Goal: Navigation & Orientation: Find specific page/section

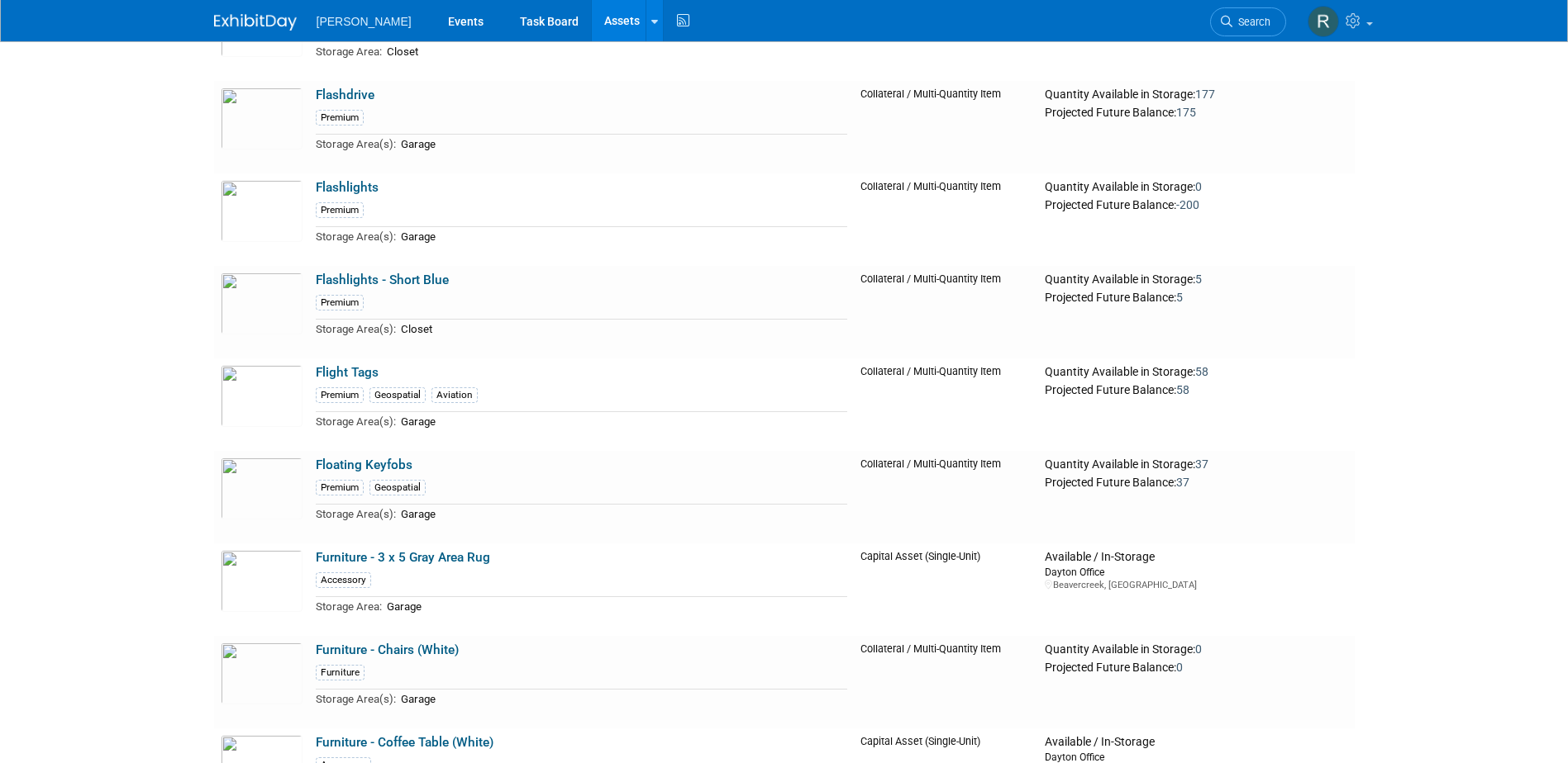
scroll to position [6686, 0]
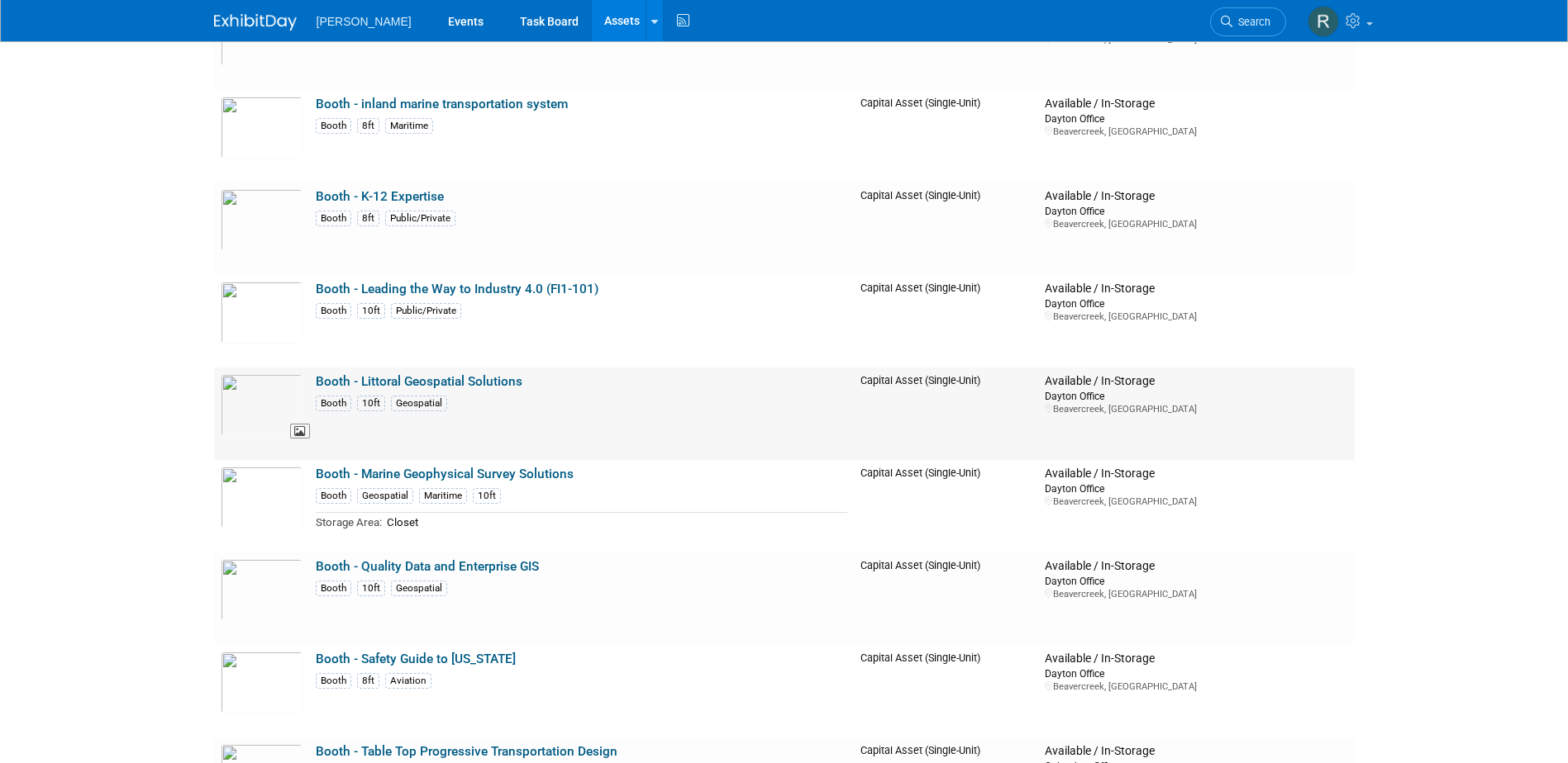
click at [278, 403] on img at bounding box center [261, 405] width 82 height 62
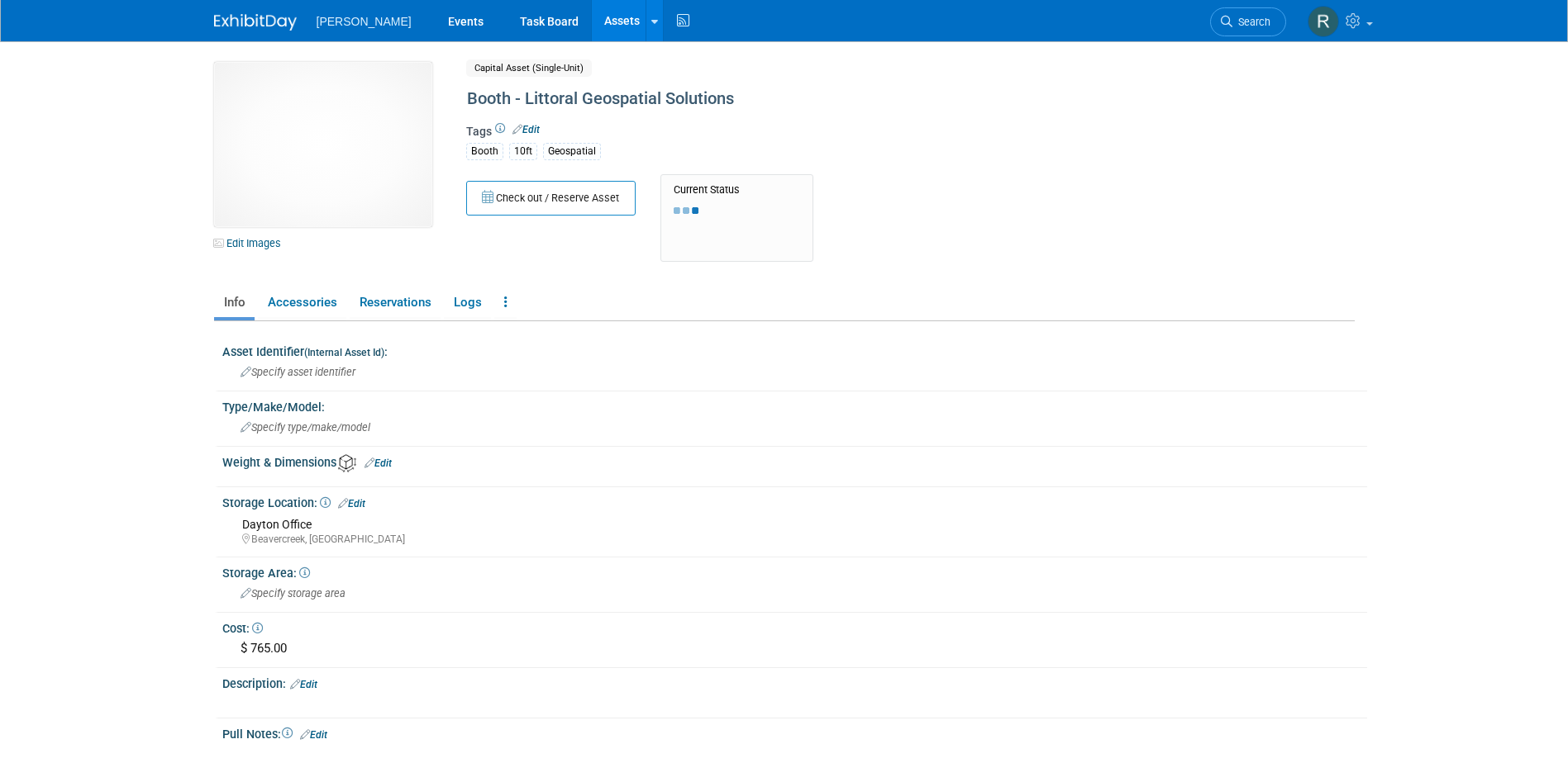
click at [304, 151] on img at bounding box center [323, 144] width 218 height 165
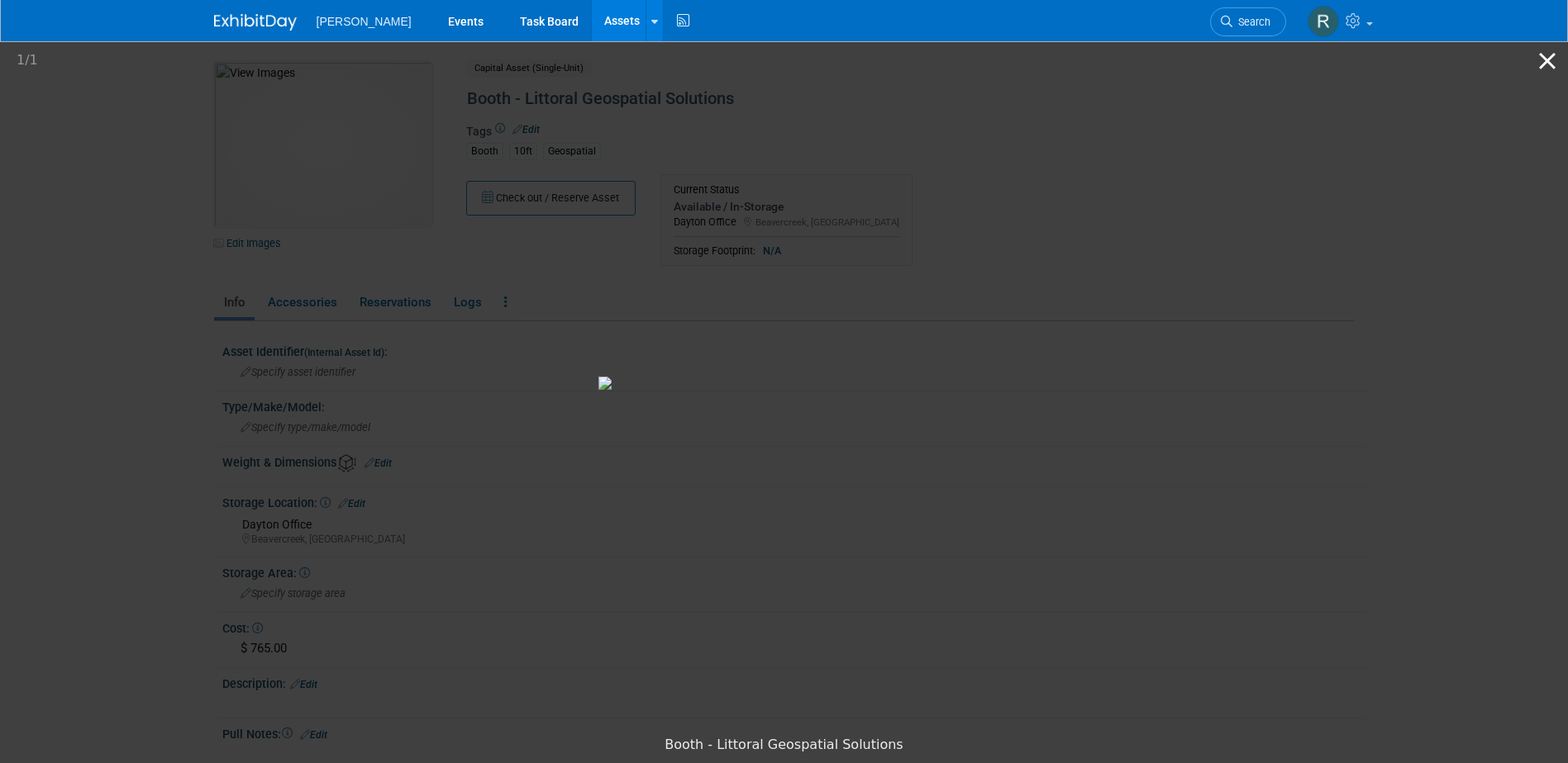
drag, startPoint x: 1544, startPoint y: 54, endPoint x: 1529, endPoint y: 63, distance: 17.5
click at [1544, 54] on button "Close gallery" at bounding box center [1547, 61] width 41 height 39
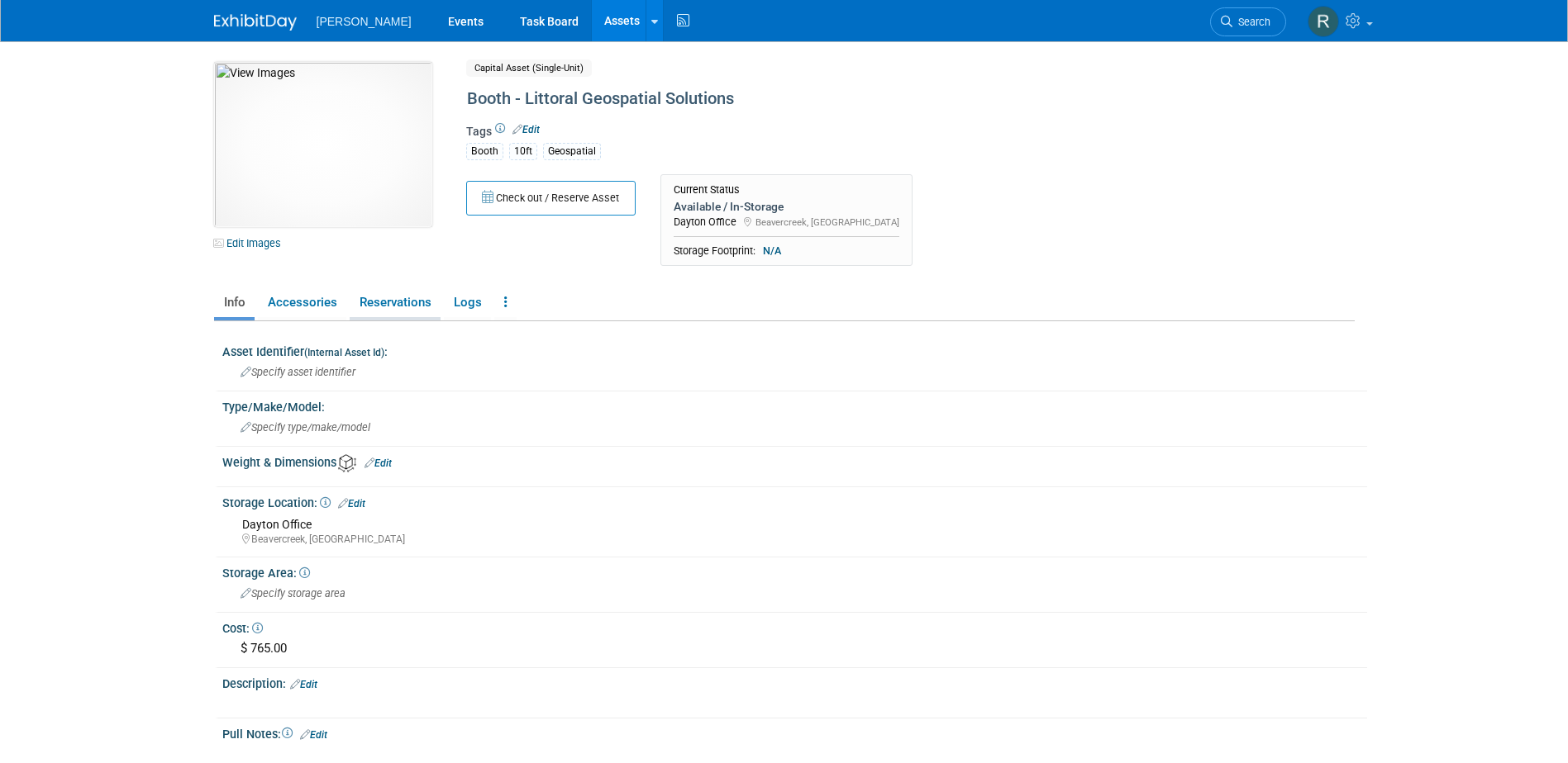
click at [385, 303] on link "Reservations" at bounding box center [396, 303] width 91 height 29
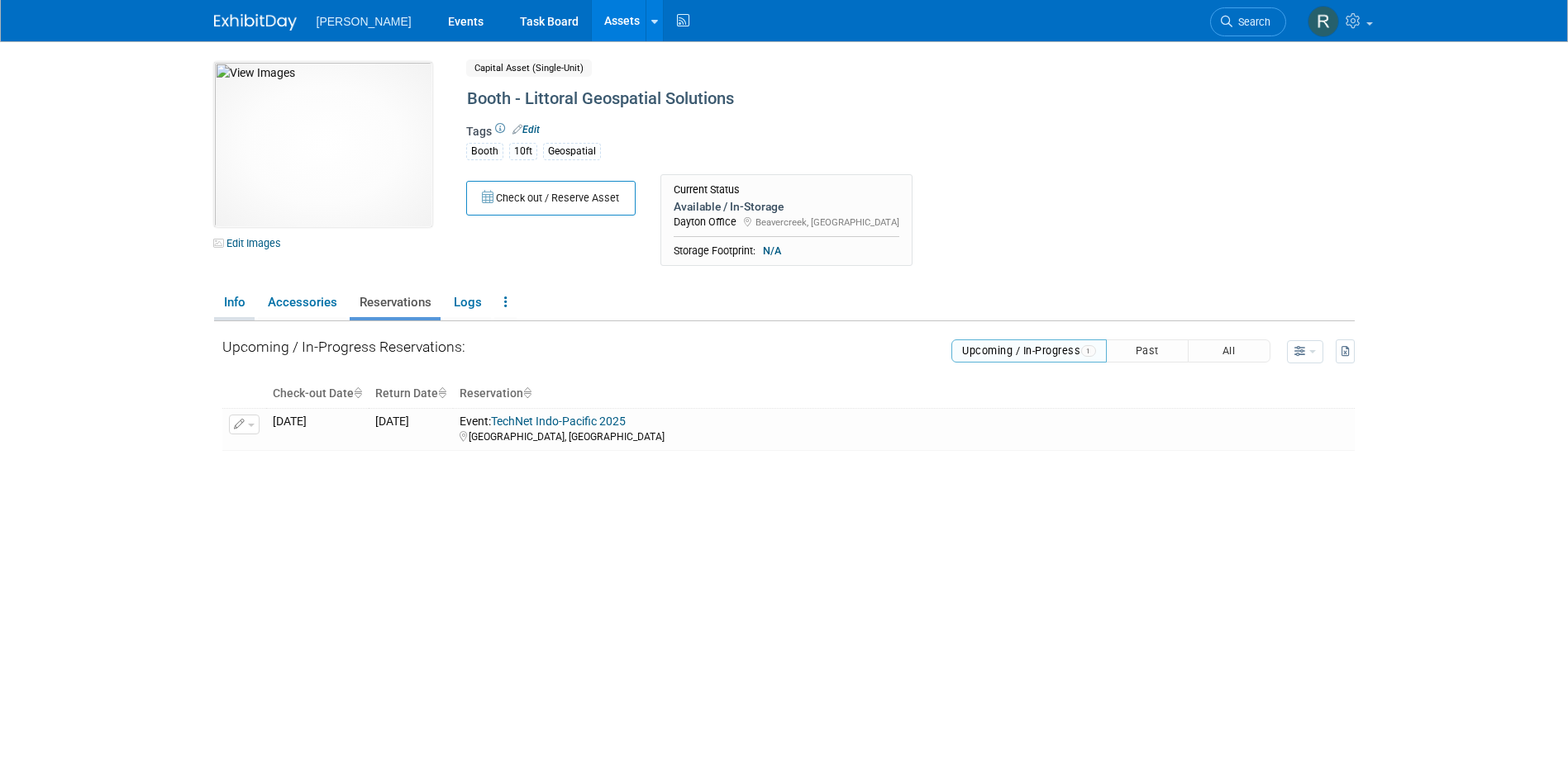
click at [239, 301] on link "Info" at bounding box center [234, 303] width 40 height 29
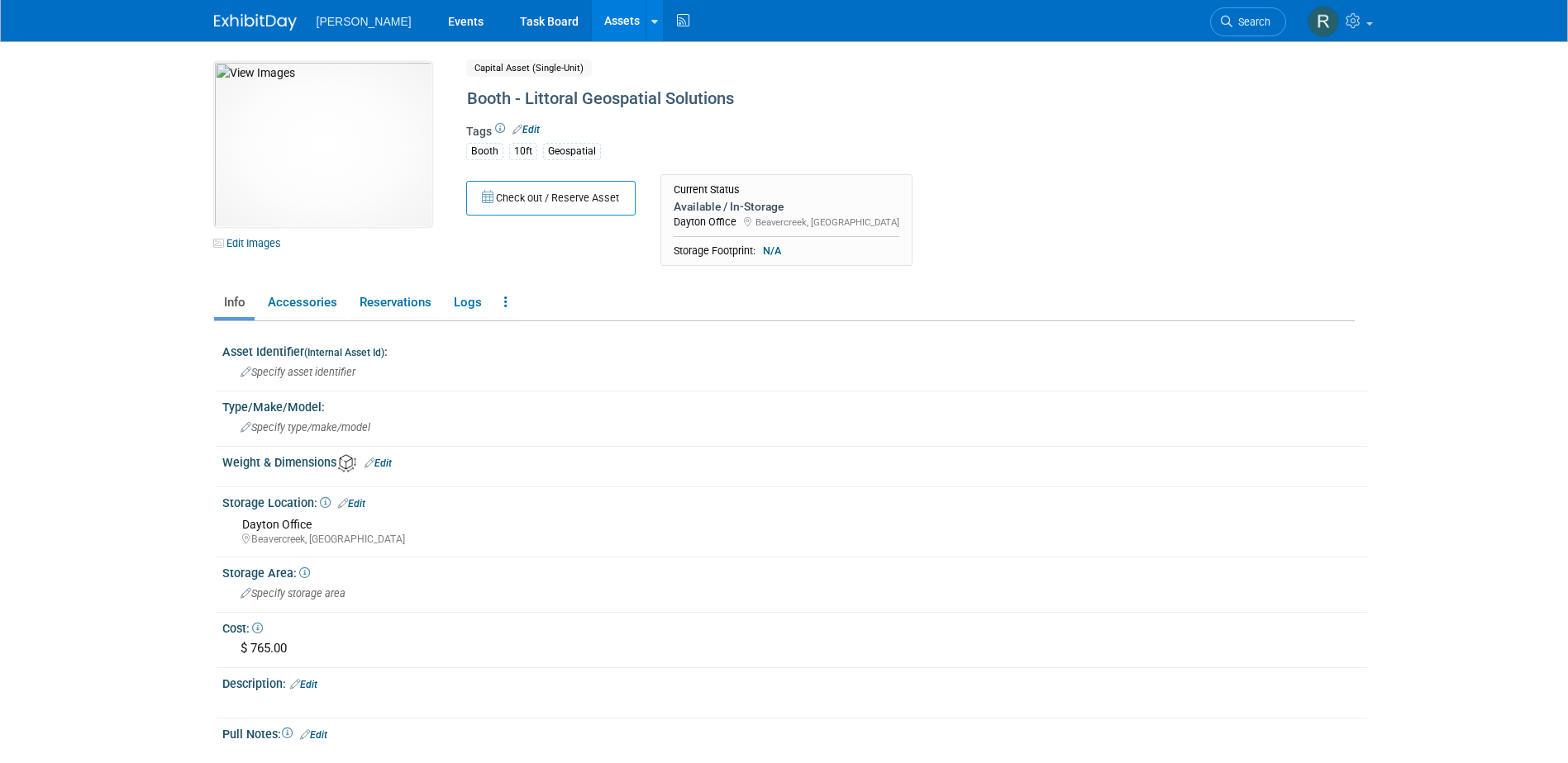
click at [1239, 22] on span "Search" at bounding box center [1251, 22] width 38 height 13
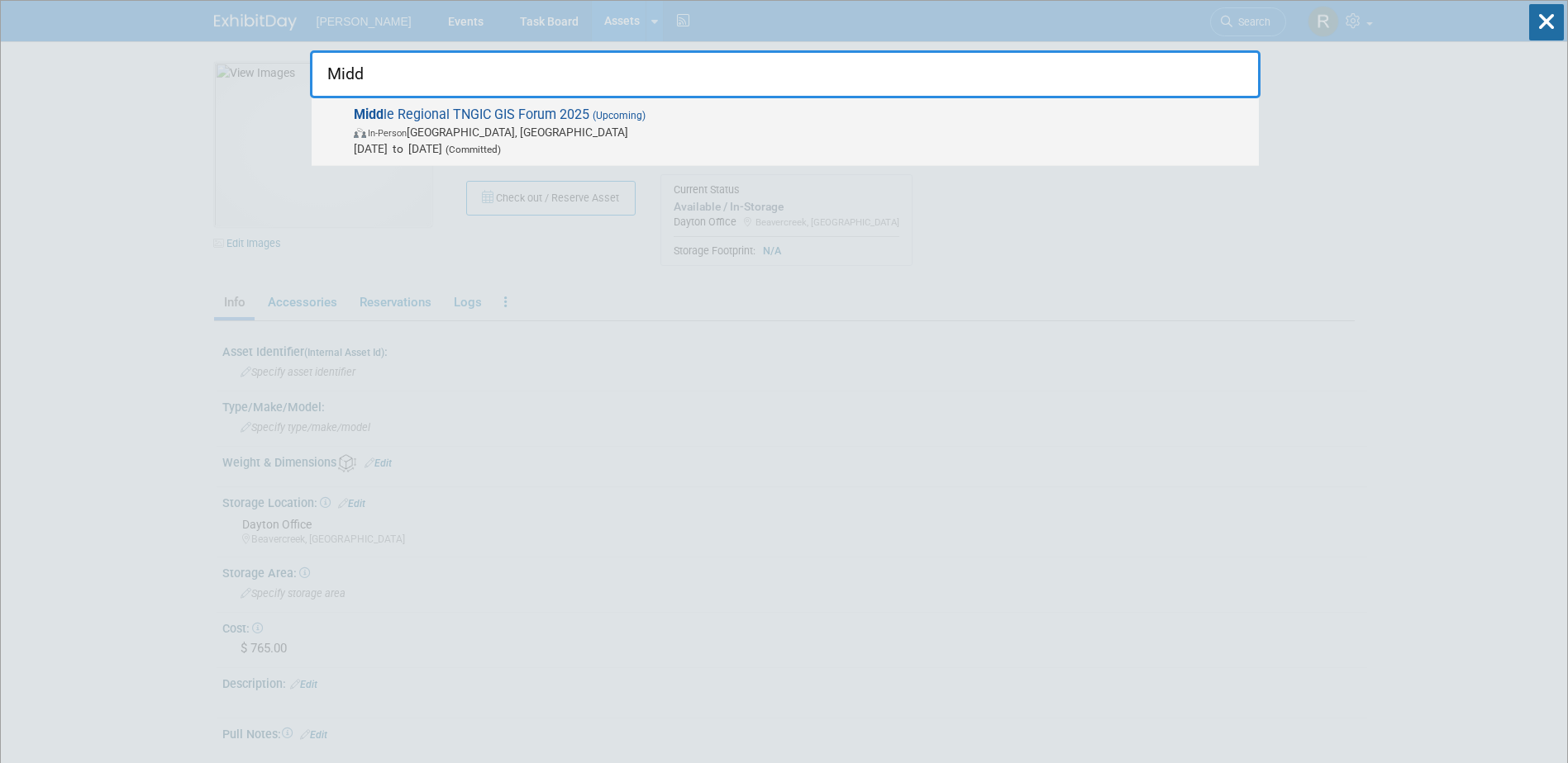
type input "Midd"
click at [594, 134] on span "In-Person Murfreesboro, TN" at bounding box center [801, 132] width 897 height 17
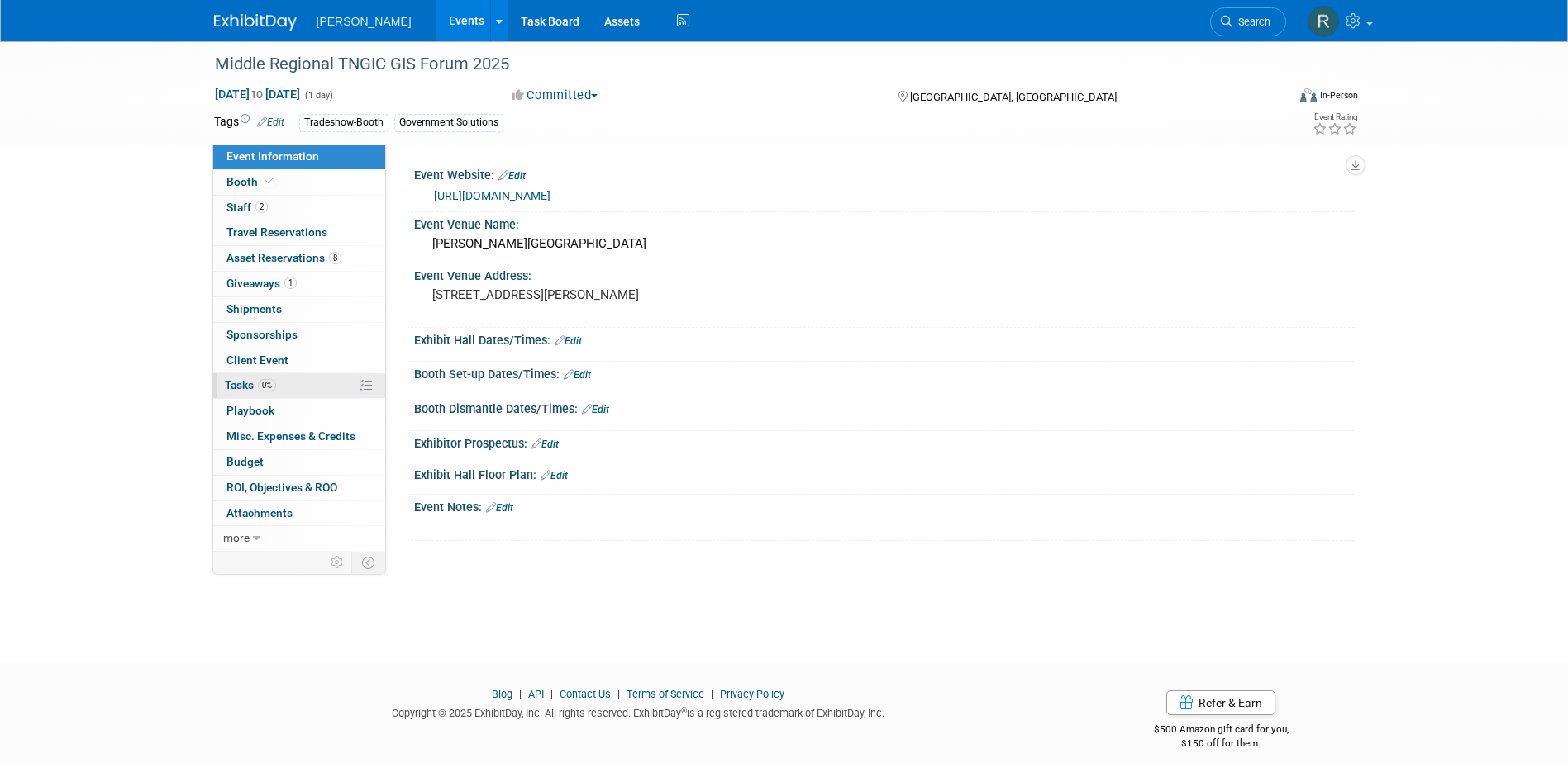
click at [277, 386] on link "0% Tasks 0%" at bounding box center [299, 385] width 172 height 24
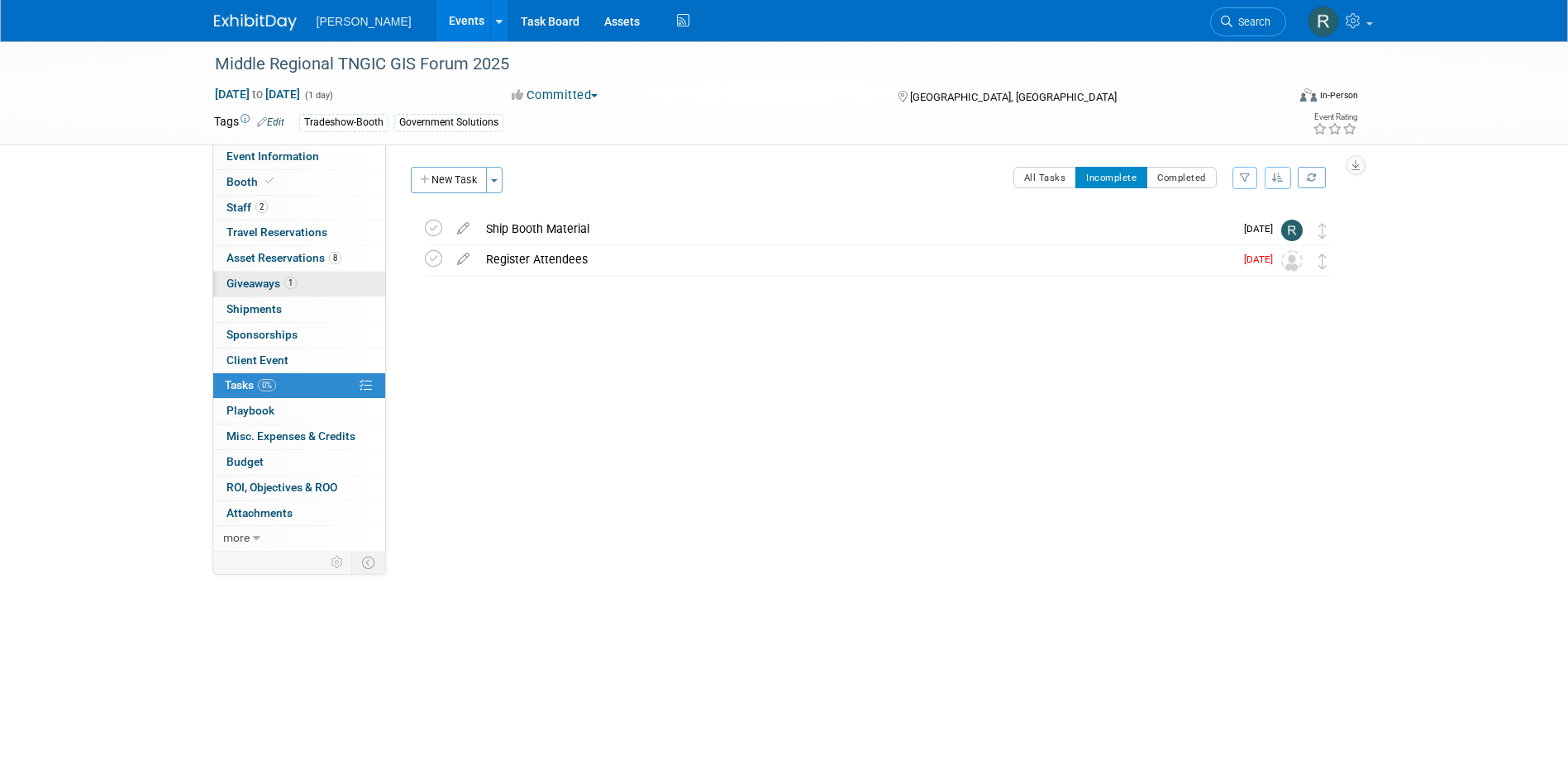
click at [294, 285] on span "1" at bounding box center [290, 282] width 13 height 13
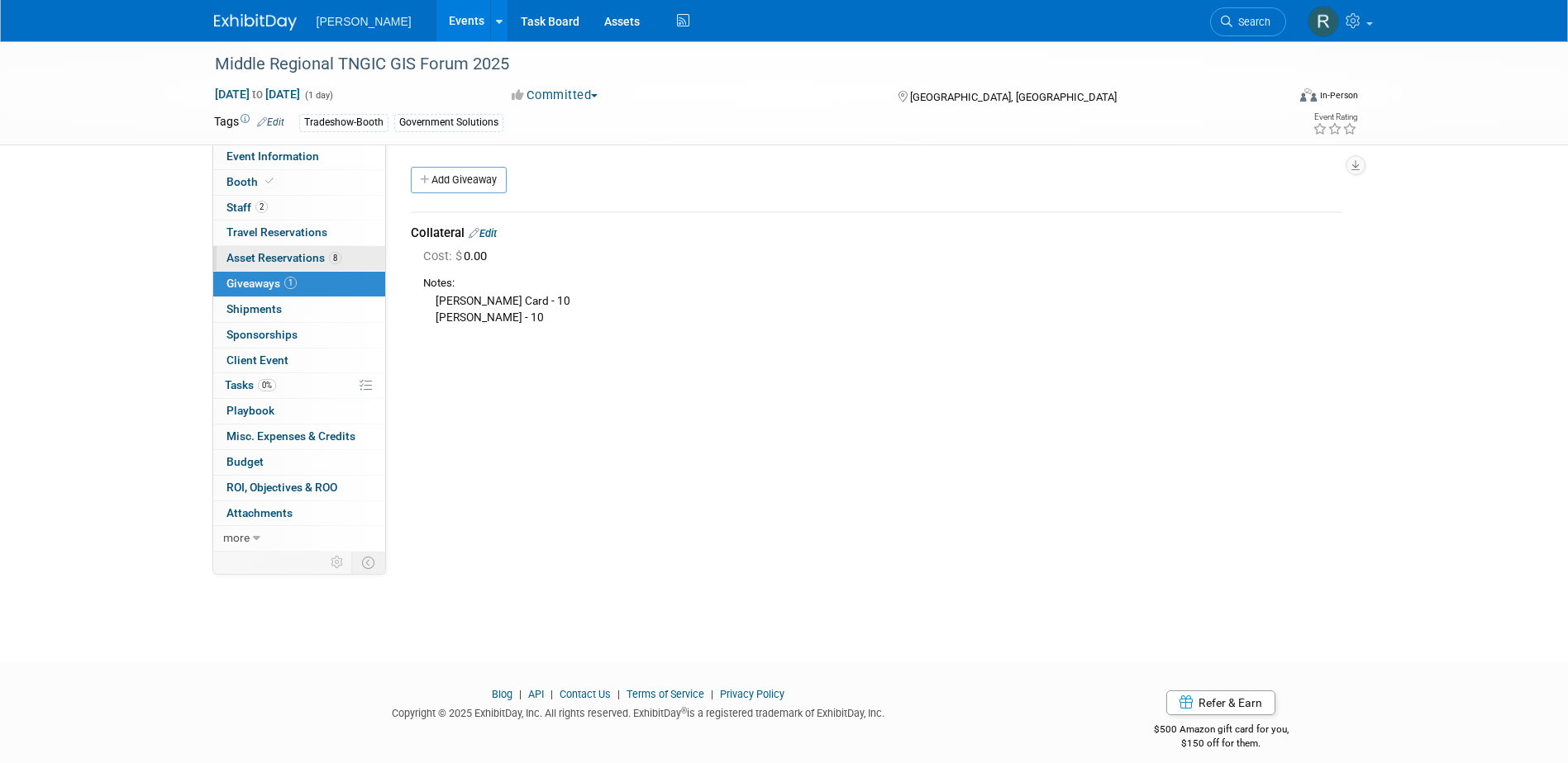
click at [302, 259] on span "Asset Reservations 8" at bounding box center [284, 258] width 115 height 13
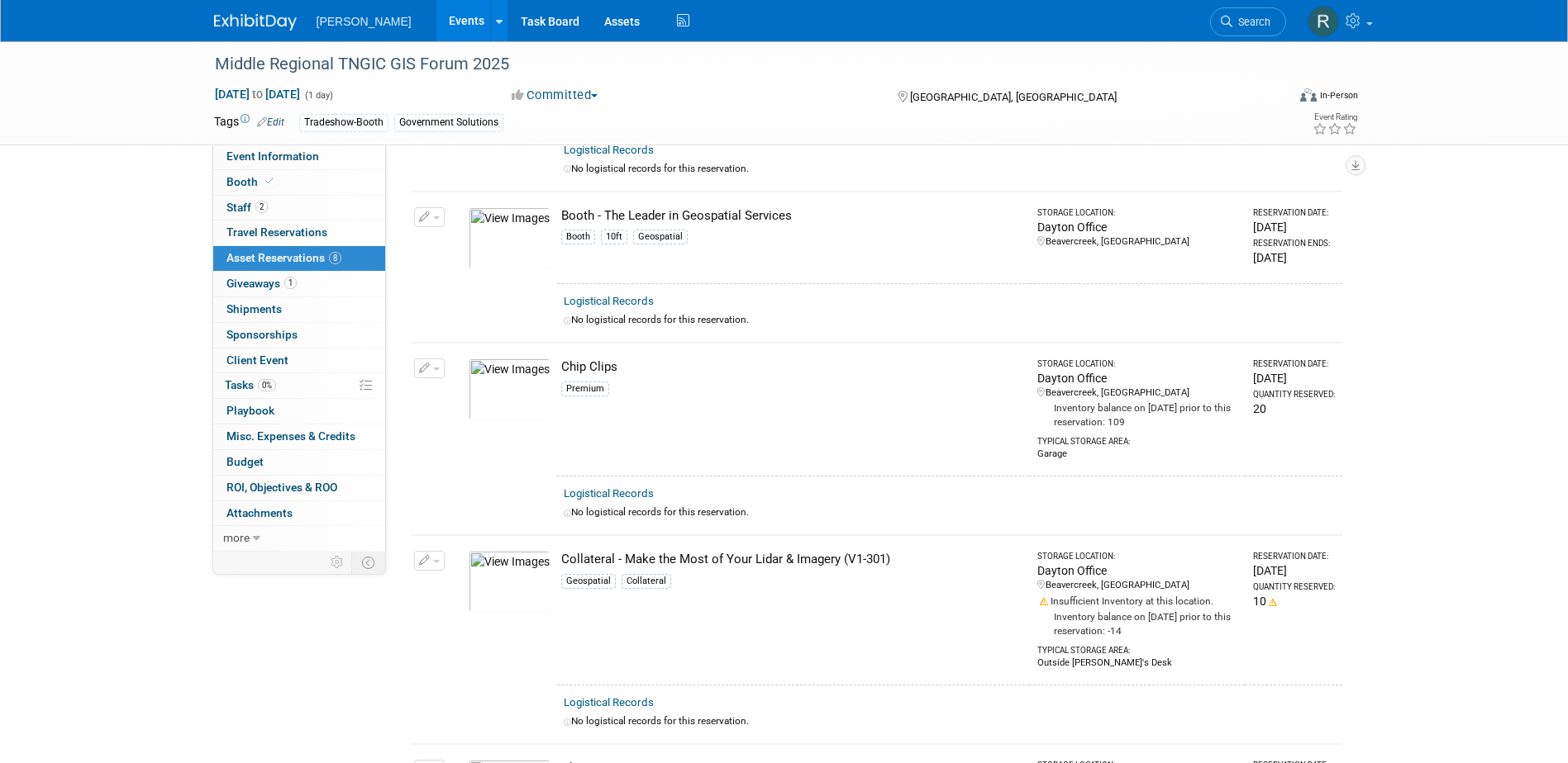
scroll to position [165, 0]
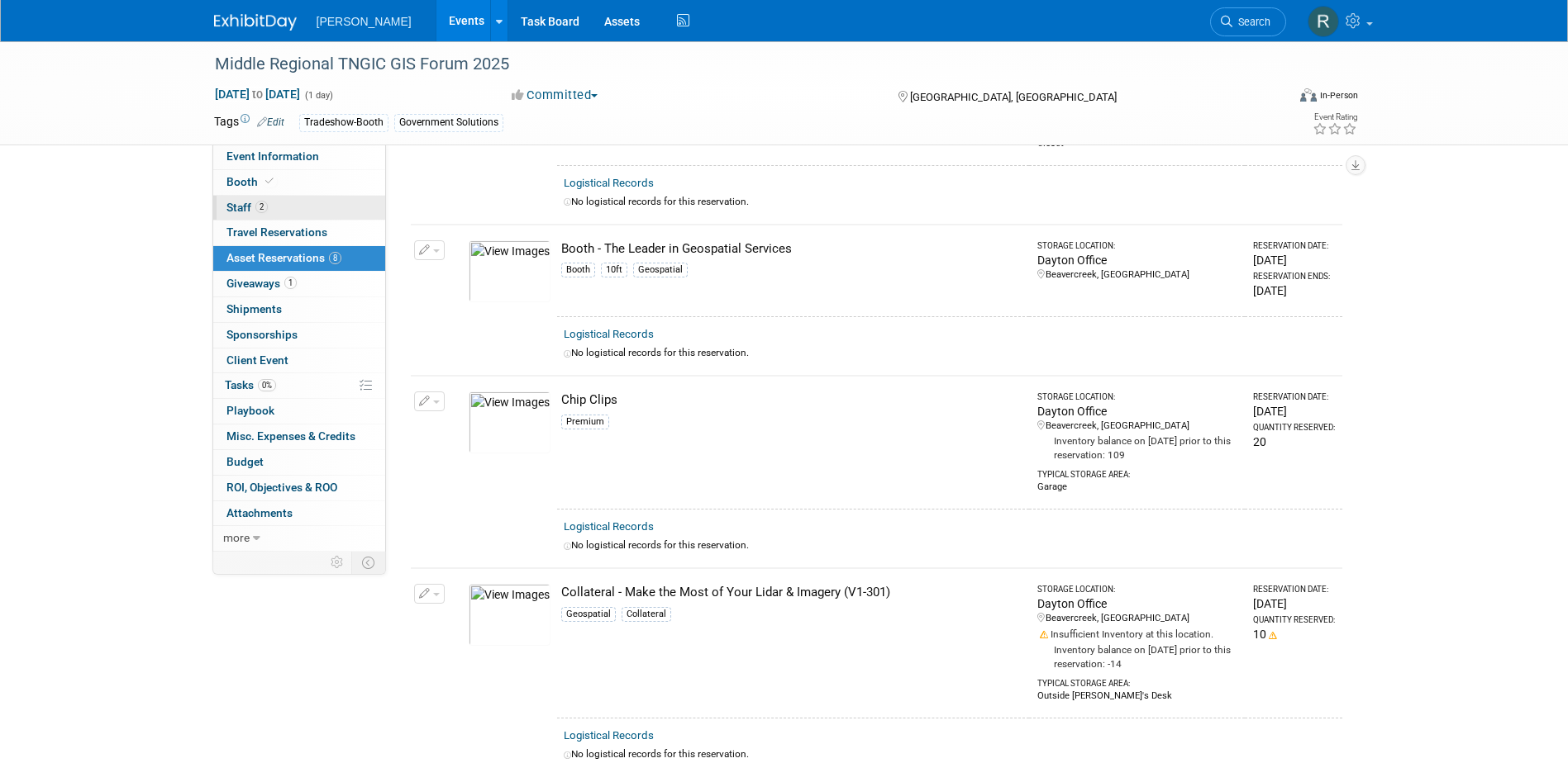
click at [293, 203] on link "2 Staff 2" at bounding box center [299, 207] width 172 height 24
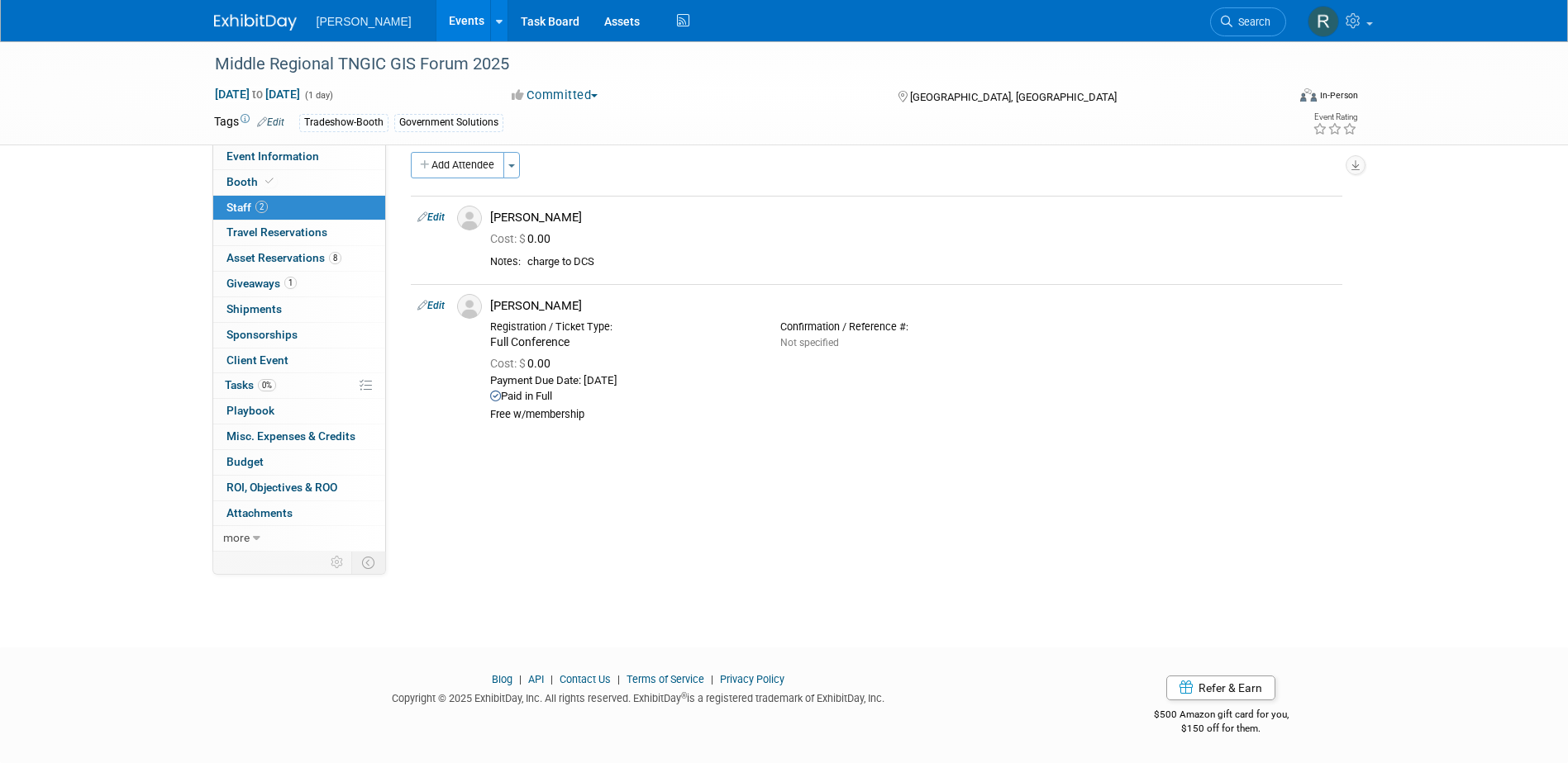
scroll to position [0, 0]
